Goal: Task Accomplishment & Management: Manage account settings

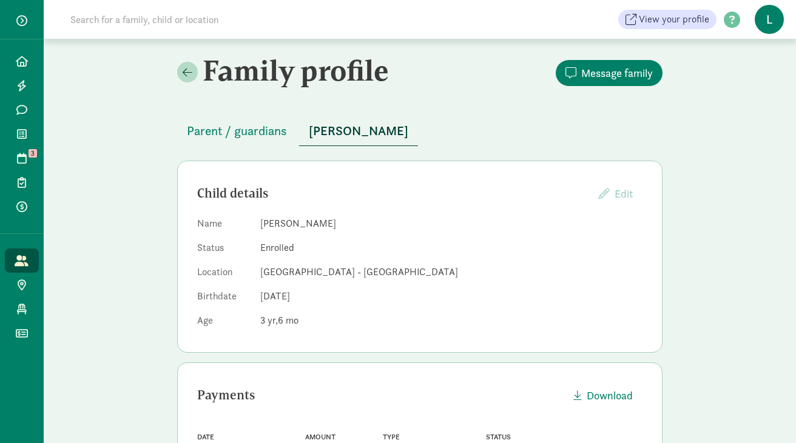
click at [203, 22] on input at bounding box center [233, 19] width 340 height 24
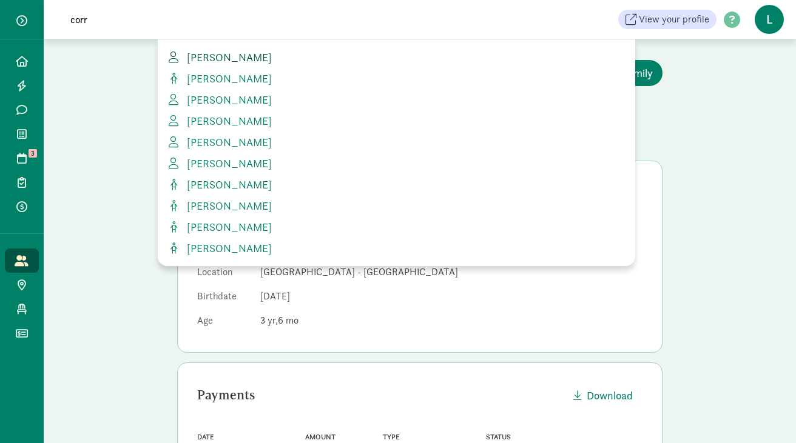
type input "corr"
click at [244, 59] on span "[PERSON_NAME]" at bounding box center [227, 57] width 90 height 14
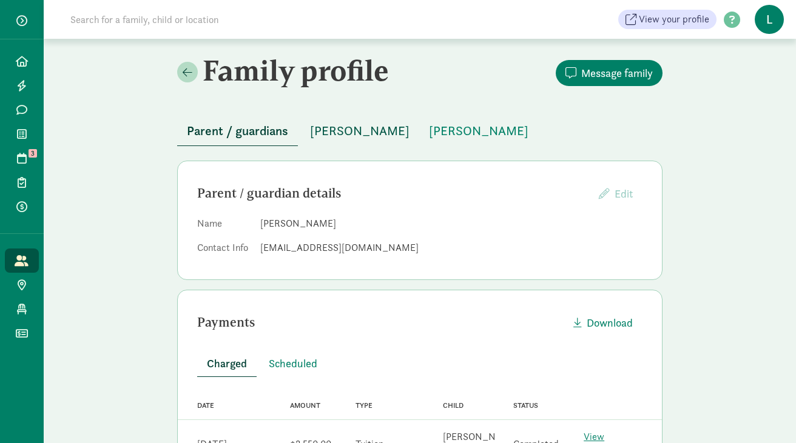
click at [333, 131] on span "[PERSON_NAME]" at bounding box center [359, 130] width 99 height 19
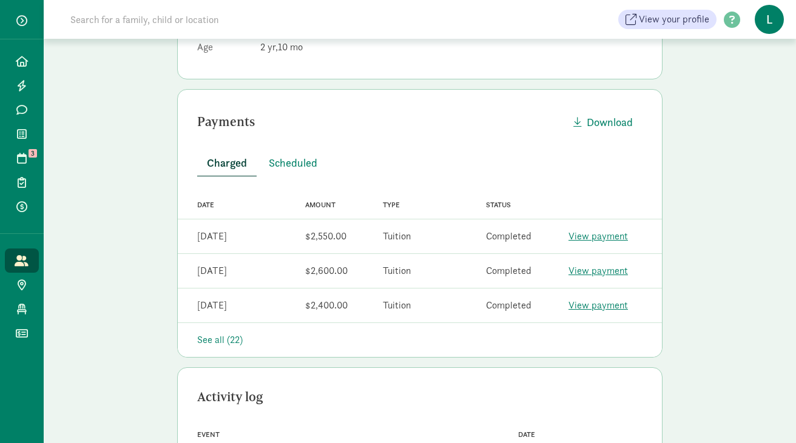
scroll to position [273, 0]
click at [289, 164] on span "Scheduled" at bounding box center [293, 163] width 49 height 16
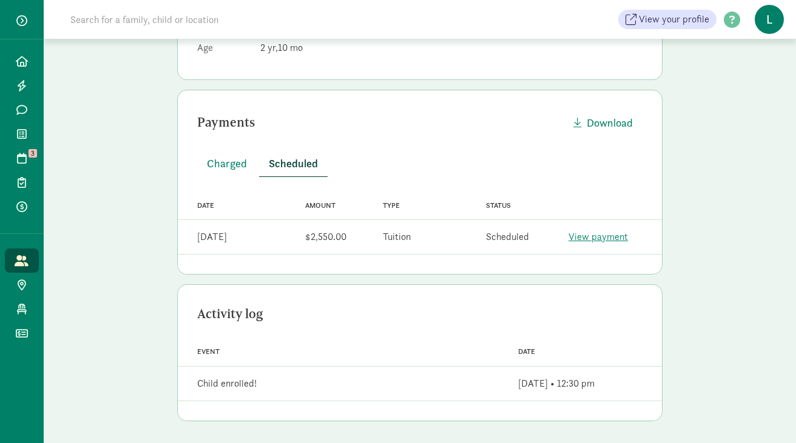
click at [192, 22] on input at bounding box center [233, 19] width 340 height 24
drag, startPoint x: 108, startPoint y: 18, endPoint x: 10, endPoint y: 18, distance: 98.3
click at [10, 18] on div "Home Leads Messages Waitlist Tours 3 Enrollments Payments All families Public p…" at bounding box center [398, 19] width 796 height 39
type input "carranza"
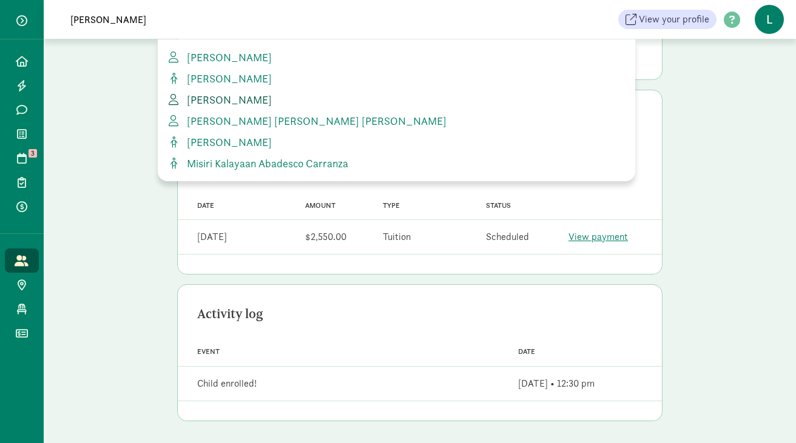
click at [220, 97] on span "Christina Carranza" at bounding box center [227, 100] width 90 height 14
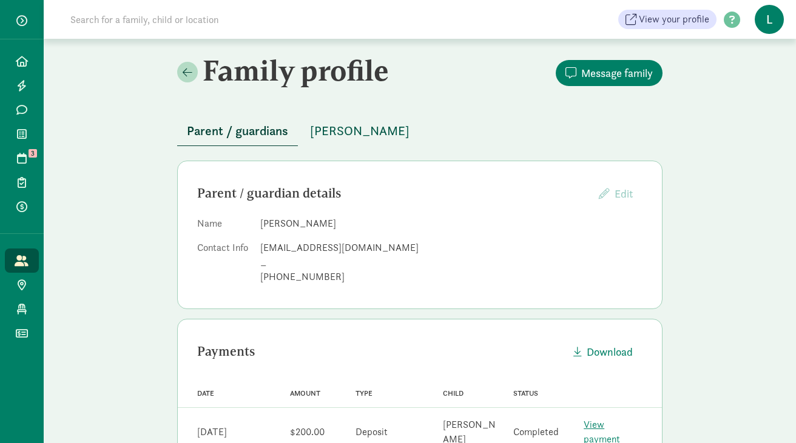
click at [342, 137] on span "[PERSON_NAME]" at bounding box center [359, 130] width 99 height 19
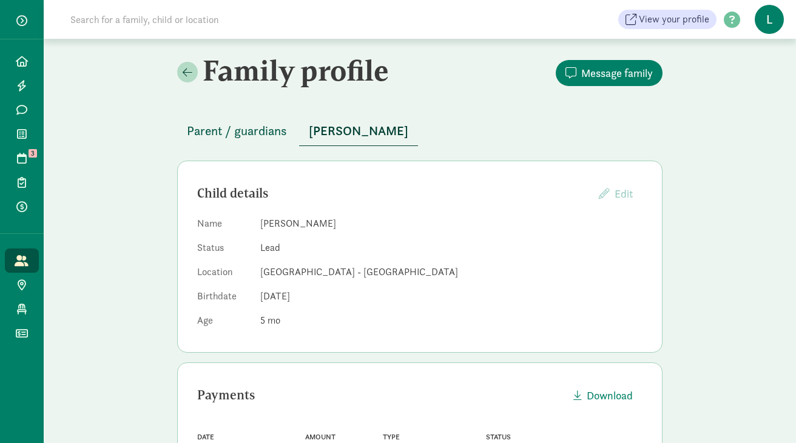
click at [252, 126] on span "Parent / guardians" at bounding box center [237, 130] width 100 height 19
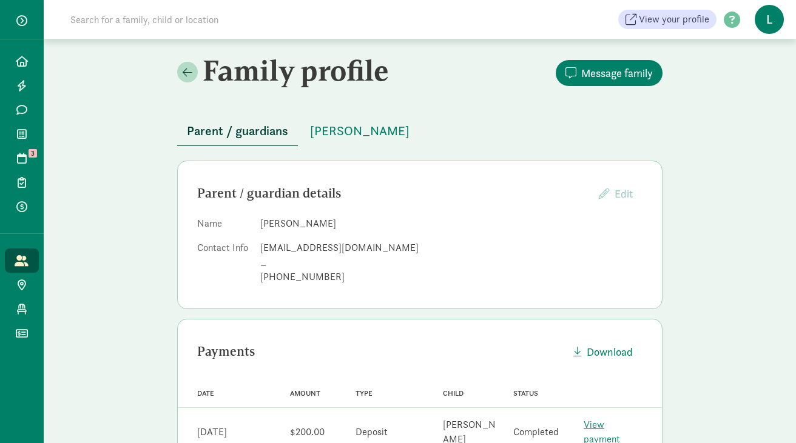
click at [180, 19] on input at bounding box center [233, 19] width 340 height 24
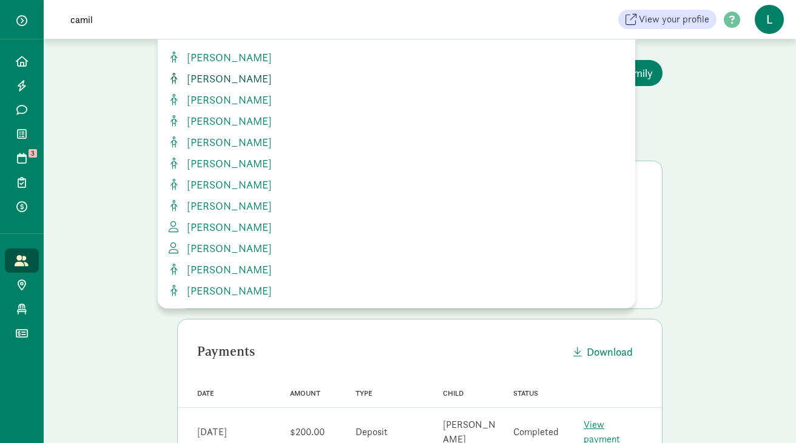
type input "camil"
click at [242, 81] on span "[PERSON_NAME]" at bounding box center [227, 79] width 90 height 14
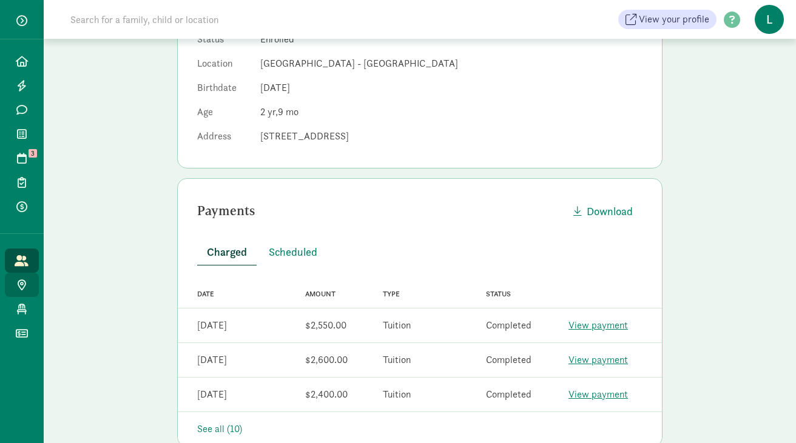
scroll to position [209, 0]
click at [292, 246] on span "Scheduled" at bounding box center [293, 251] width 49 height 16
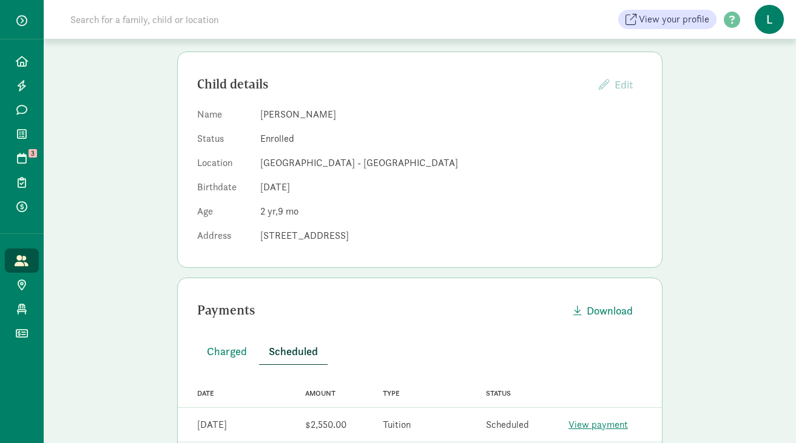
scroll to position [0, 0]
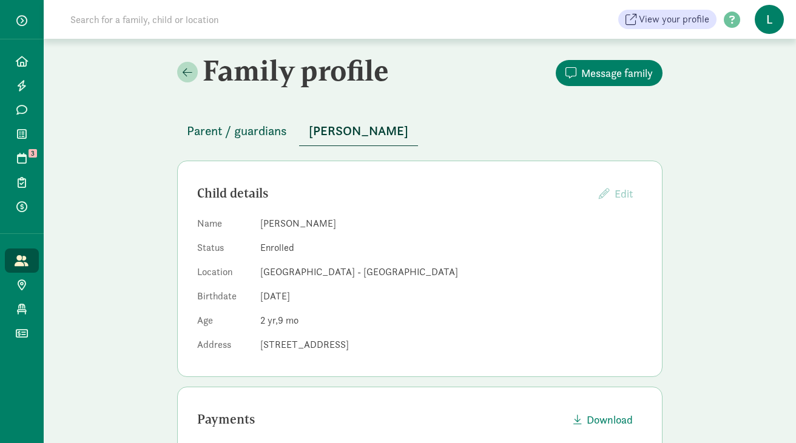
click at [244, 134] on span "Parent / guardians" at bounding box center [237, 130] width 100 height 19
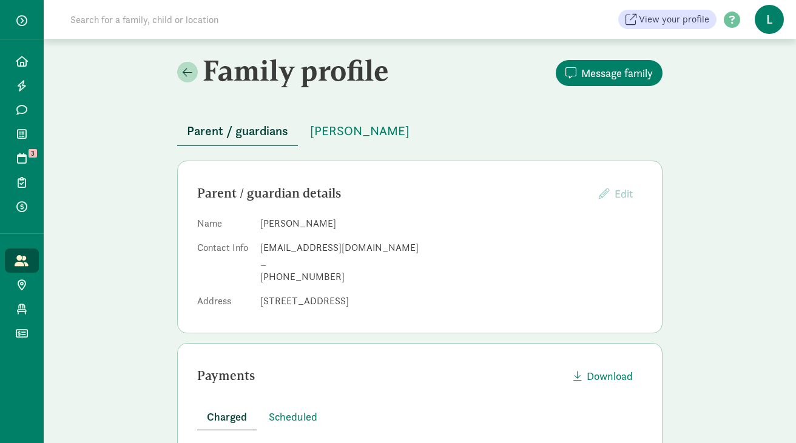
click at [200, 22] on input at bounding box center [233, 19] width 340 height 24
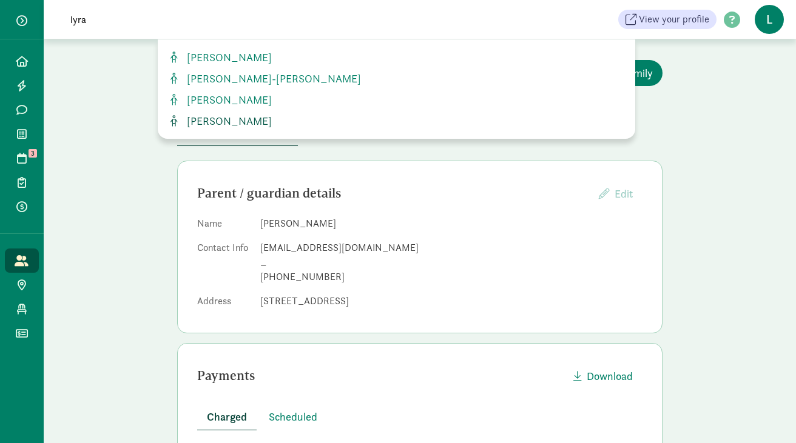
type input "lyra"
click at [226, 118] on span "Lyra Lansdowne-Barr" at bounding box center [227, 121] width 90 height 14
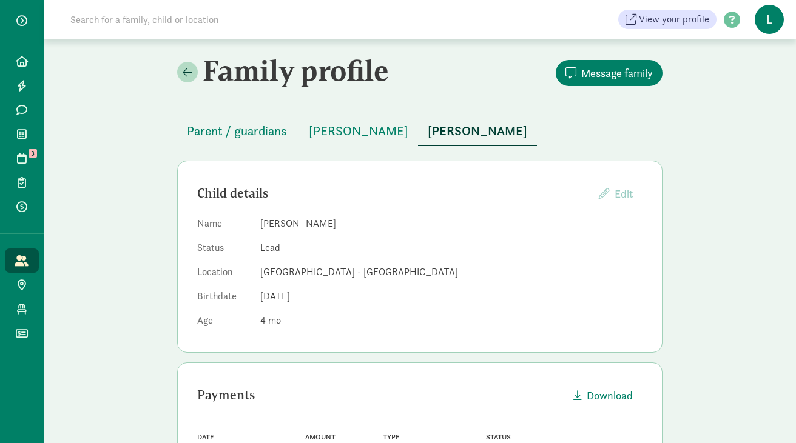
scroll to position [87, 0]
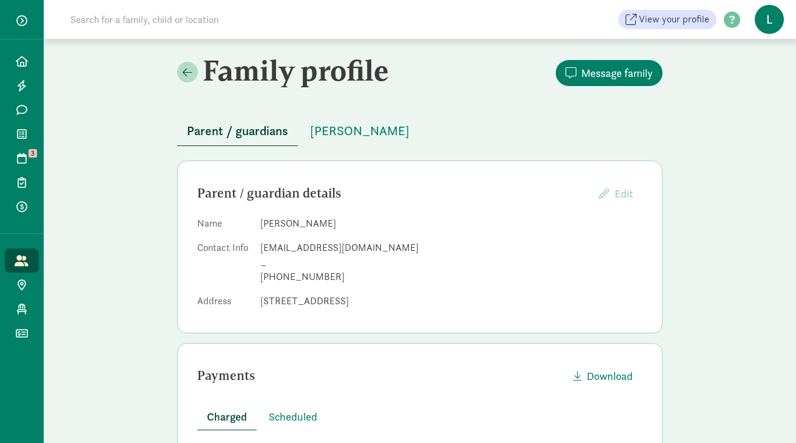
click at [147, 17] on input at bounding box center [233, 19] width 340 height 24
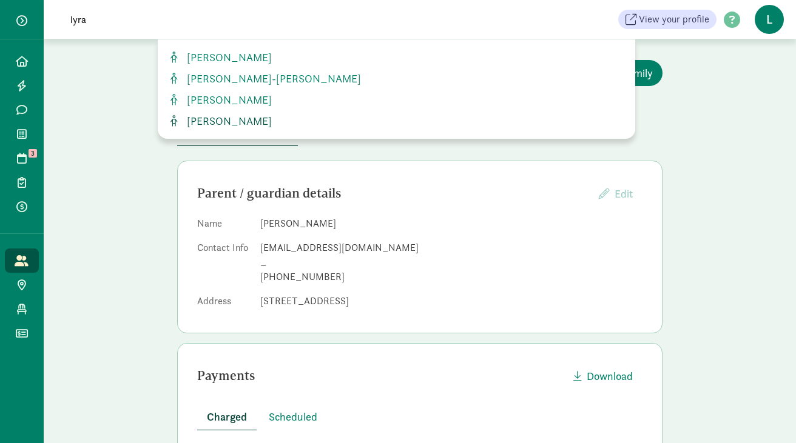
type input "lyra"
click at [241, 116] on span "[PERSON_NAME]" at bounding box center [227, 121] width 90 height 14
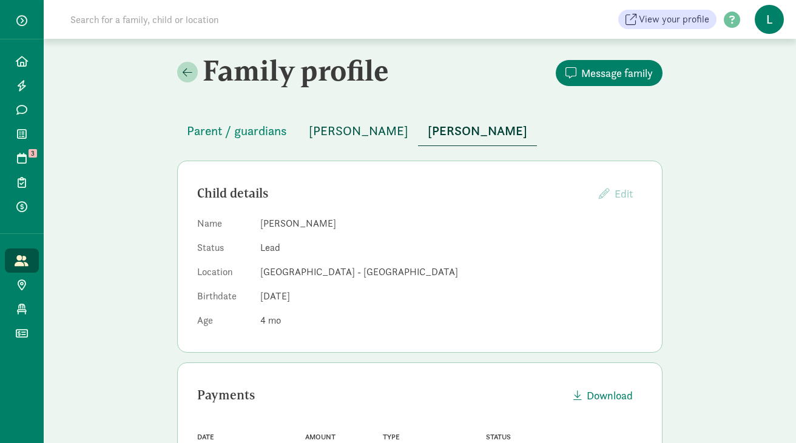
click at [404, 135] on span "[PERSON_NAME]" at bounding box center [358, 130] width 99 height 19
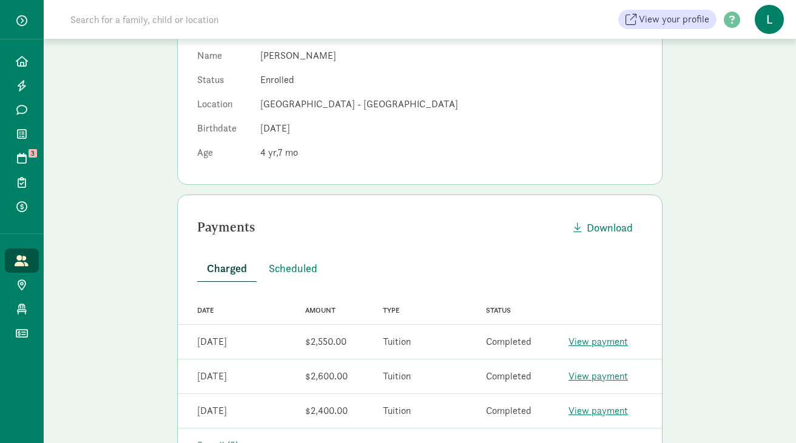
scroll to position [171, 0]
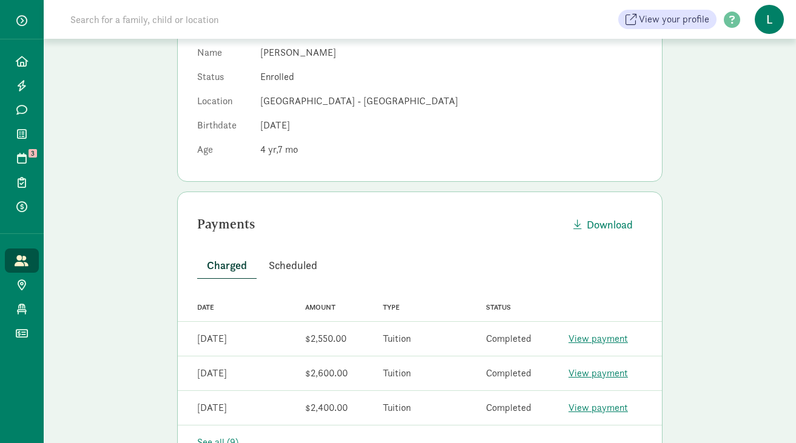
click at [294, 261] on span "Scheduled" at bounding box center [293, 265] width 49 height 16
